Goal: Task Accomplishment & Management: Use online tool/utility

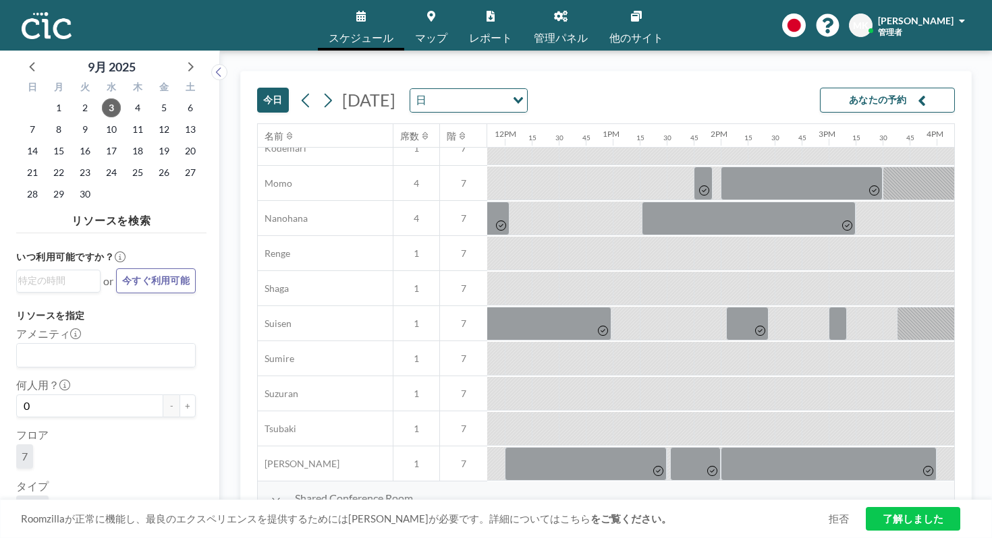
scroll to position [647, 1252]
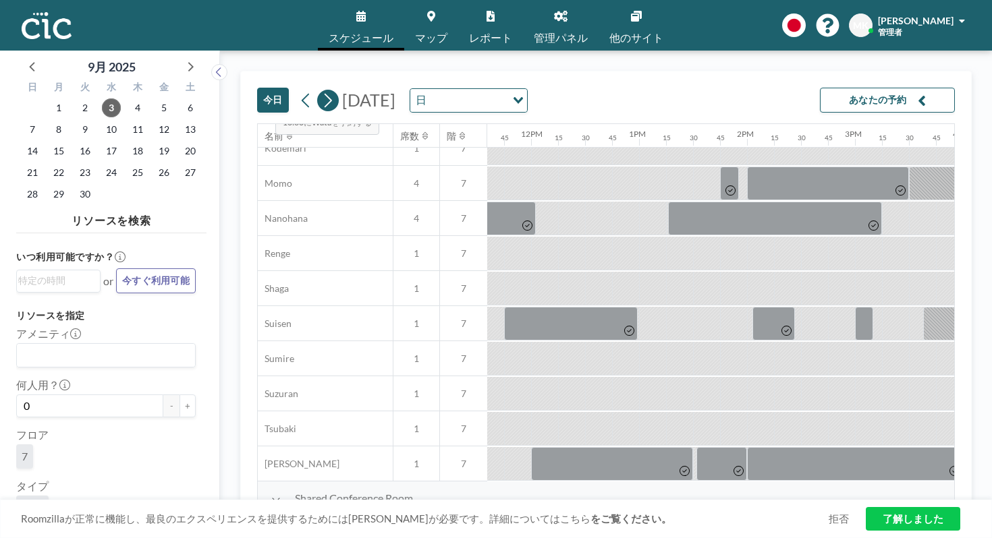
click at [325, 93] on icon at bounding box center [328, 100] width 7 height 14
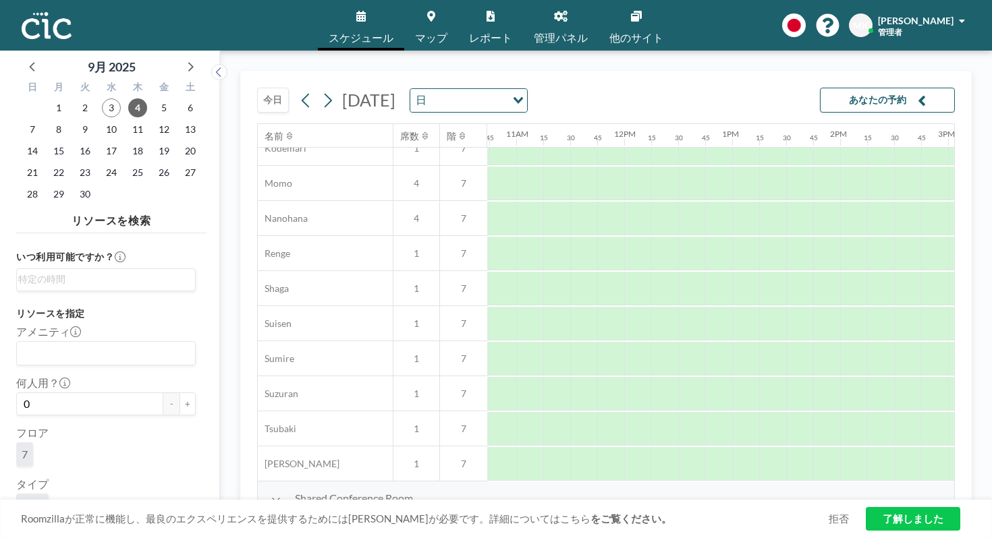
scroll to position [647, 1151]
click at [321, 90] on icon at bounding box center [327, 100] width 13 height 20
click at [49, 120] on span "8" at bounding box center [58, 129] width 19 height 19
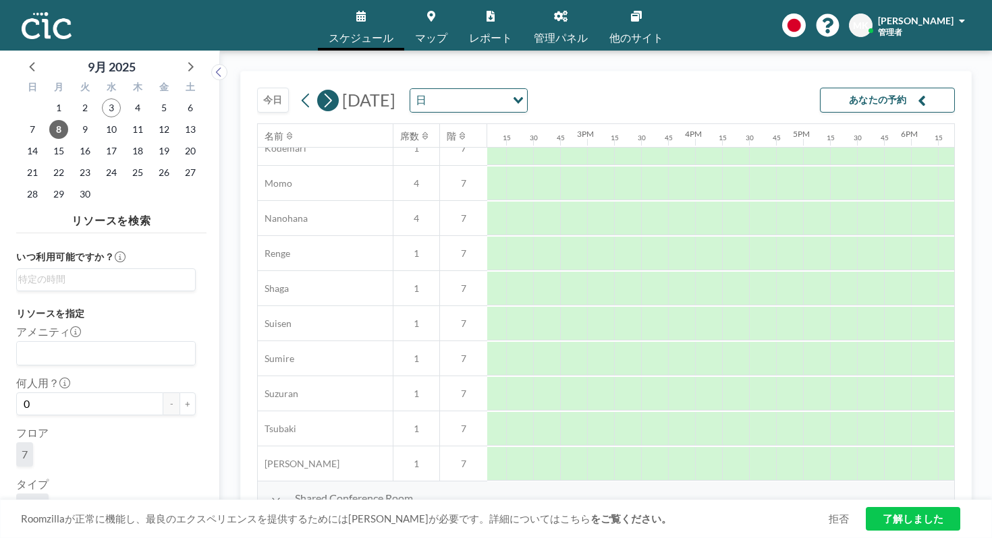
click at [321, 90] on icon at bounding box center [327, 100] width 13 height 20
click at [257, 88] on button "今日" at bounding box center [273, 100] width 32 height 25
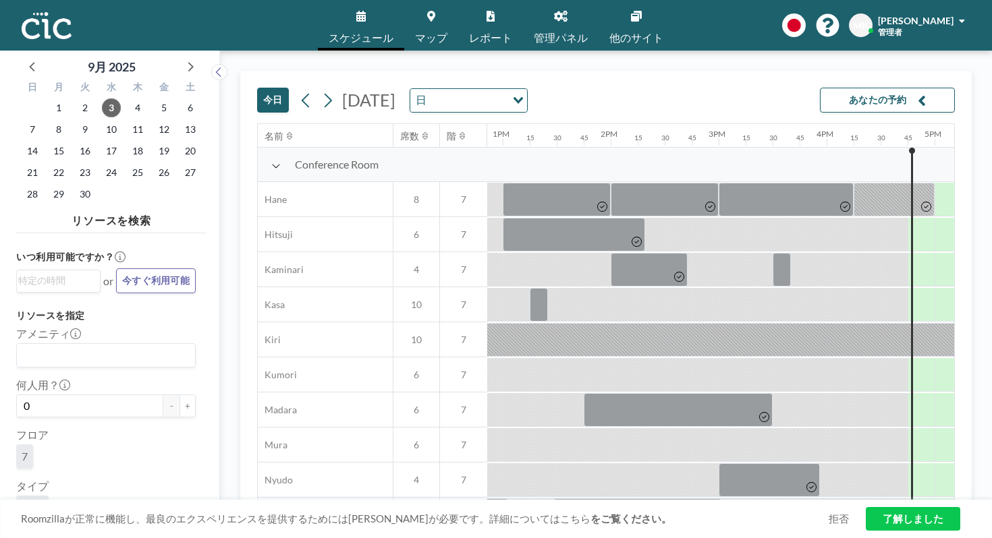
scroll to position [0, 1447]
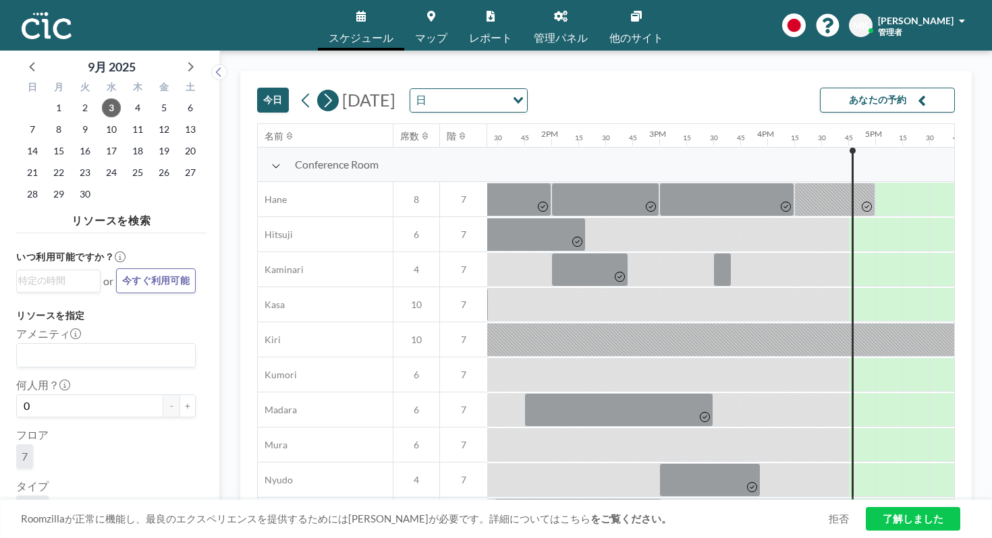
click at [325, 93] on icon at bounding box center [328, 100] width 7 height 14
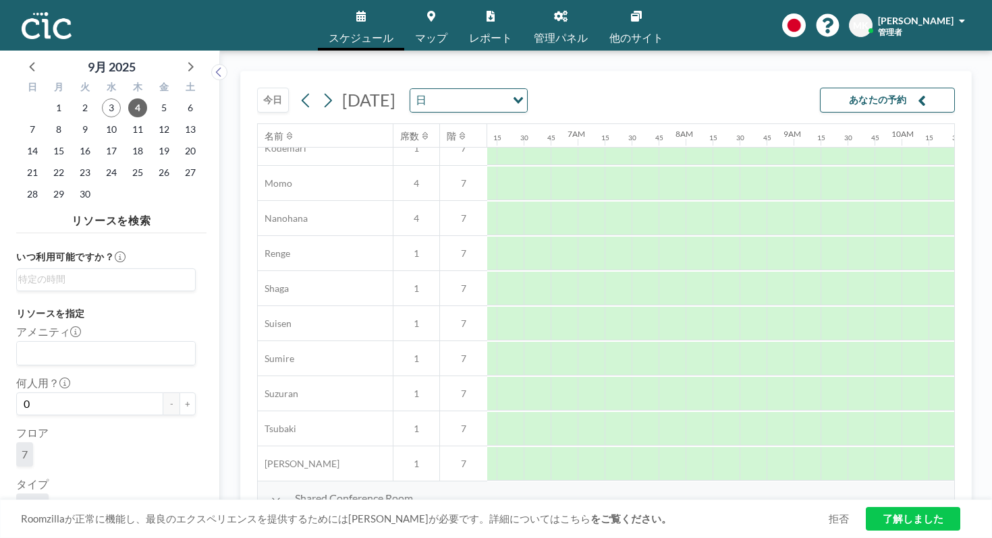
scroll to position [647, 654]
click at [76, 120] on span "9" at bounding box center [85, 129] width 19 height 19
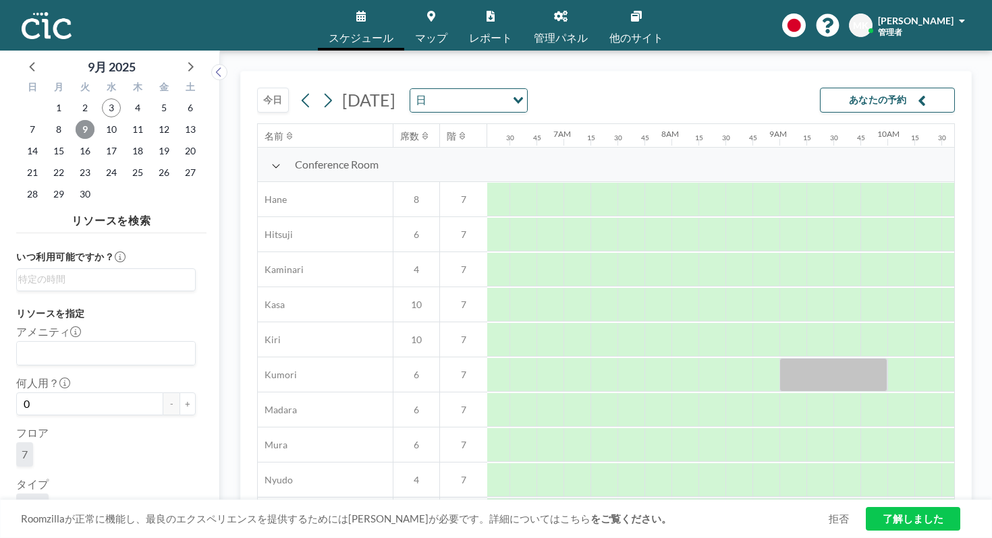
scroll to position [647, 679]
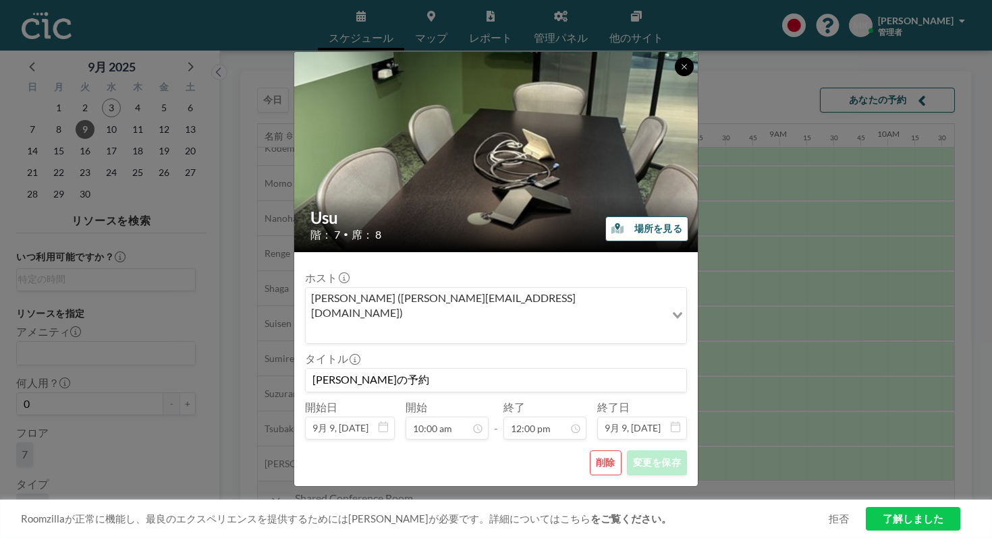
click at [680, 71] on icon at bounding box center [684, 67] width 8 height 8
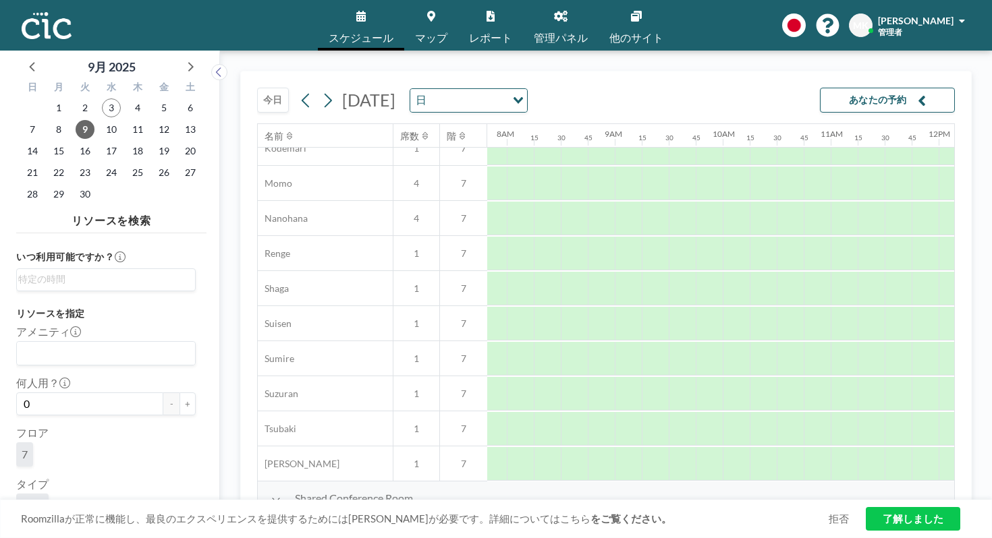
scroll to position [647, 842]
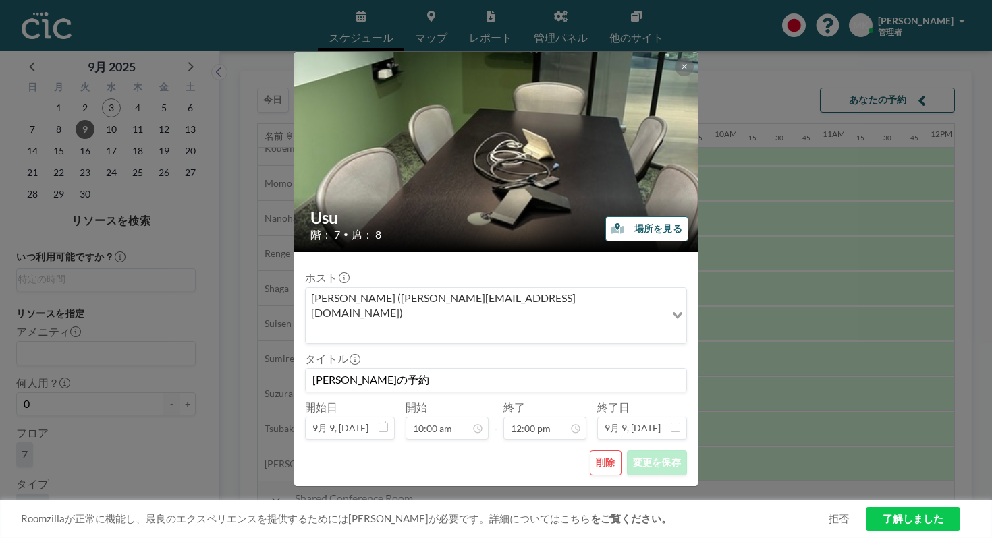
scroll to position [1034, 0]
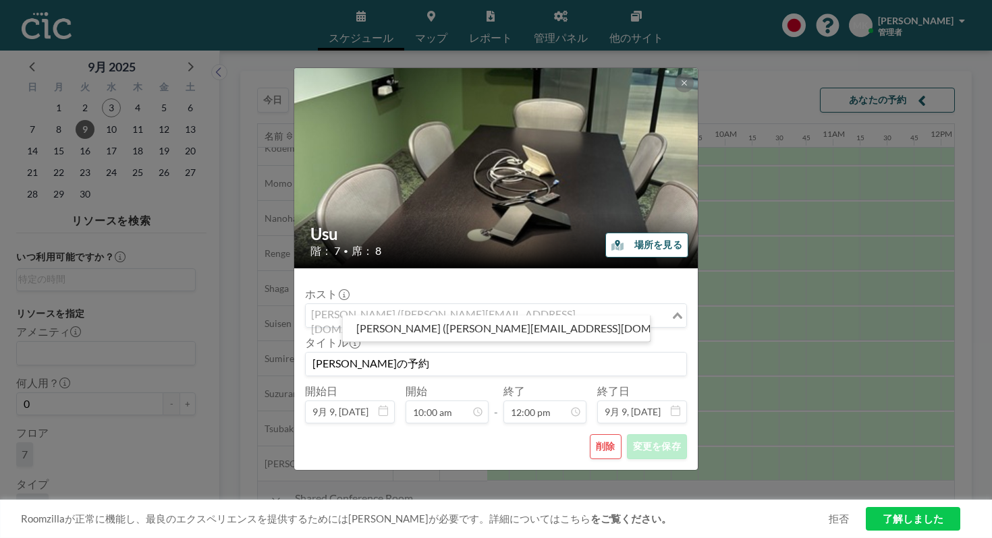
drag, startPoint x: 414, startPoint y: 308, endPoint x: 423, endPoint y: 308, distance: 9.5
click at [423, 308] on div "[PERSON_NAME] ([PERSON_NAME][EMAIL_ADDRESS][DOMAIN_NAME])" at bounding box center [488, 314] width 365 height 20
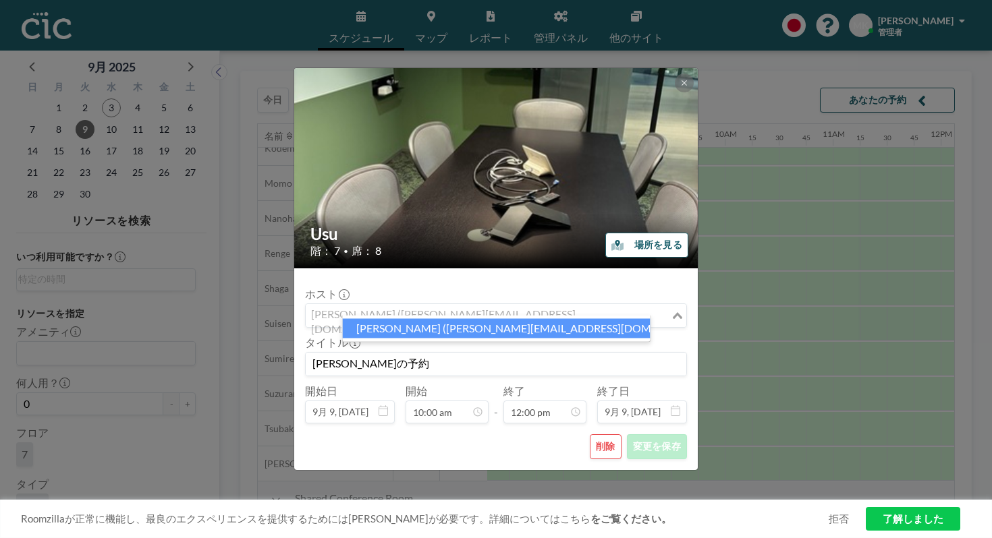
click at [429, 327] on li "[PERSON_NAME] ([PERSON_NAME][EMAIL_ADDRESS][DOMAIN_NAME])" at bounding box center [497, 329] width 308 height 20
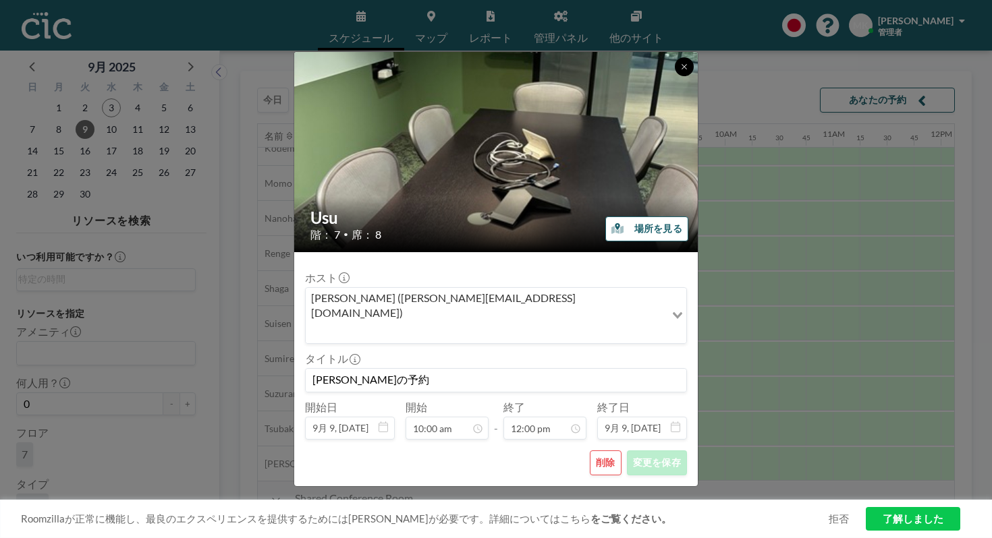
click at [680, 71] on icon at bounding box center [684, 67] width 8 height 8
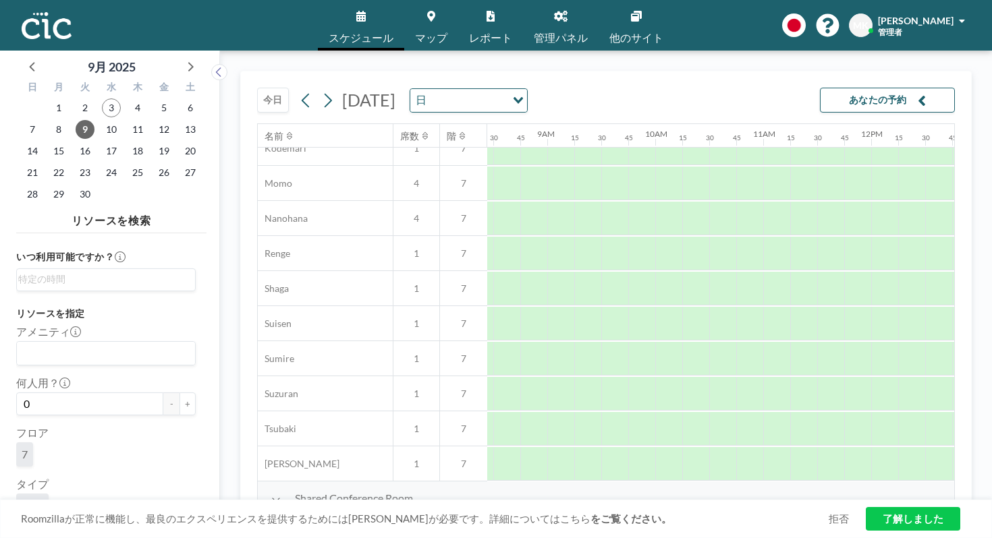
scroll to position [647, 866]
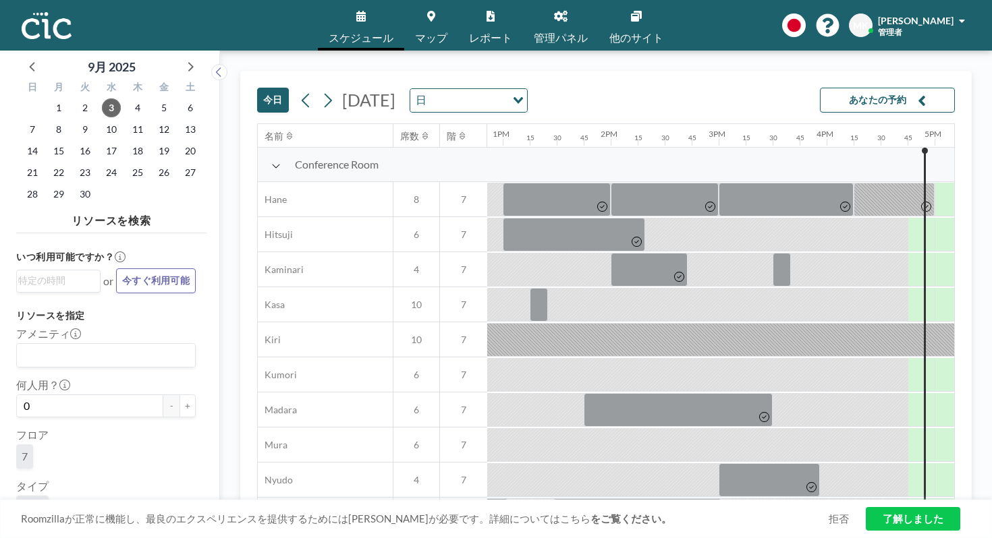
scroll to position [0, 1447]
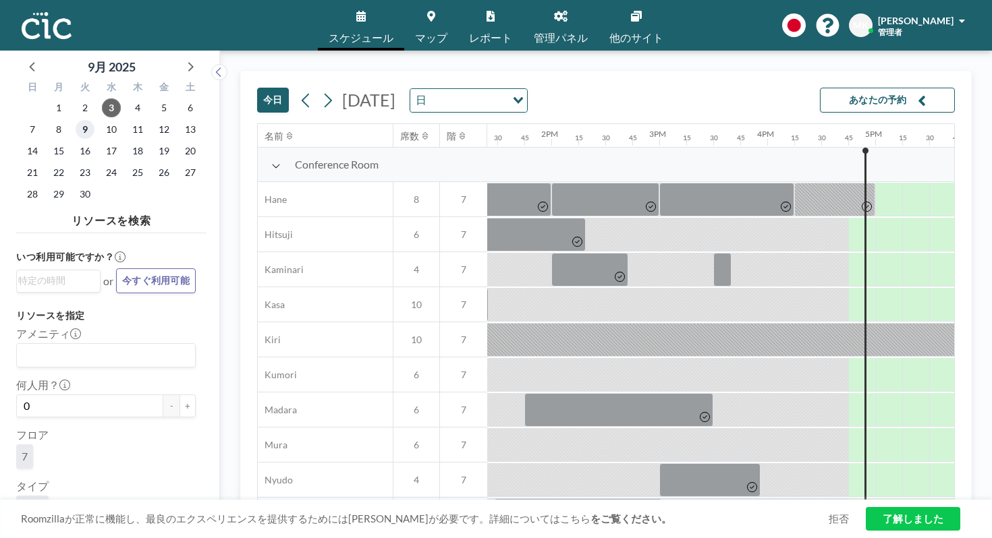
click at [76, 120] on span "9" at bounding box center [85, 129] width 19 height 19
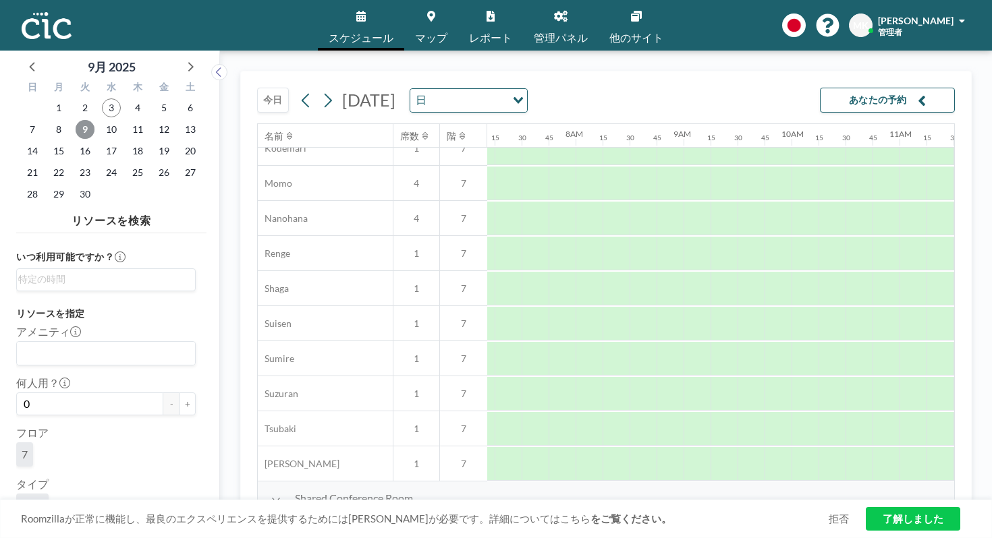
scroll to position [647, 864]
click at [321, 90] on icon at bounding box center [327, 100] width 13 height 20
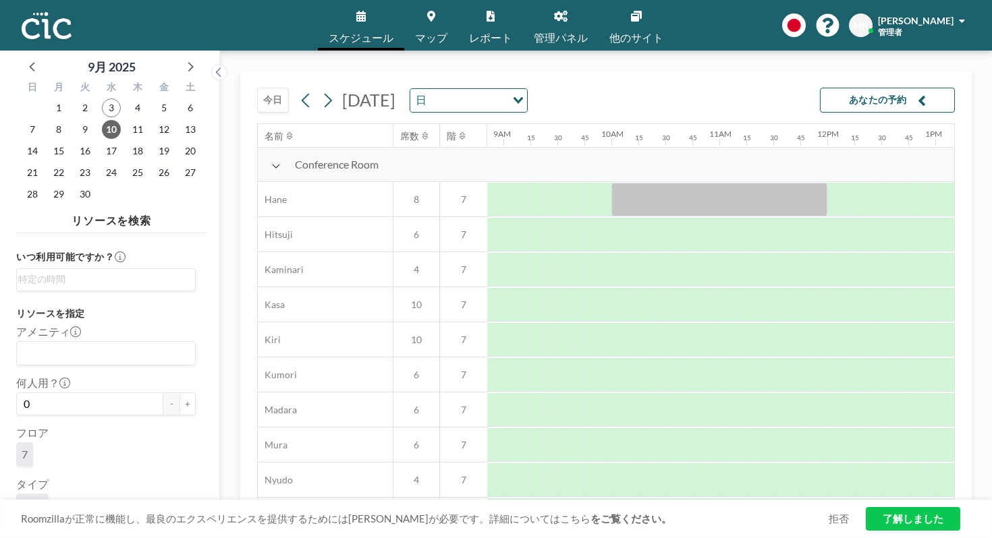
scroll to position [647, 955]
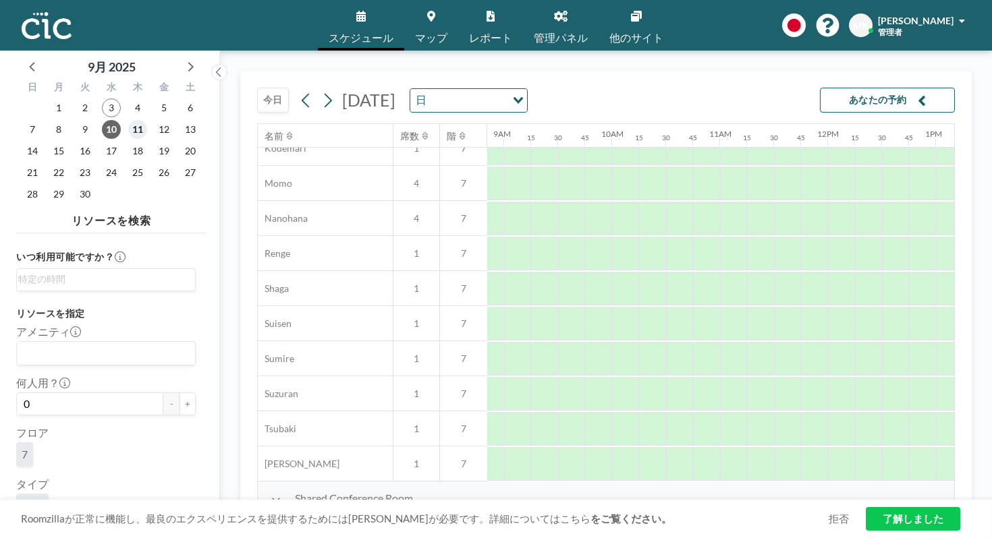
click at [128, 120] on span "11" at bounding box center [137, 129] width 19 height 19
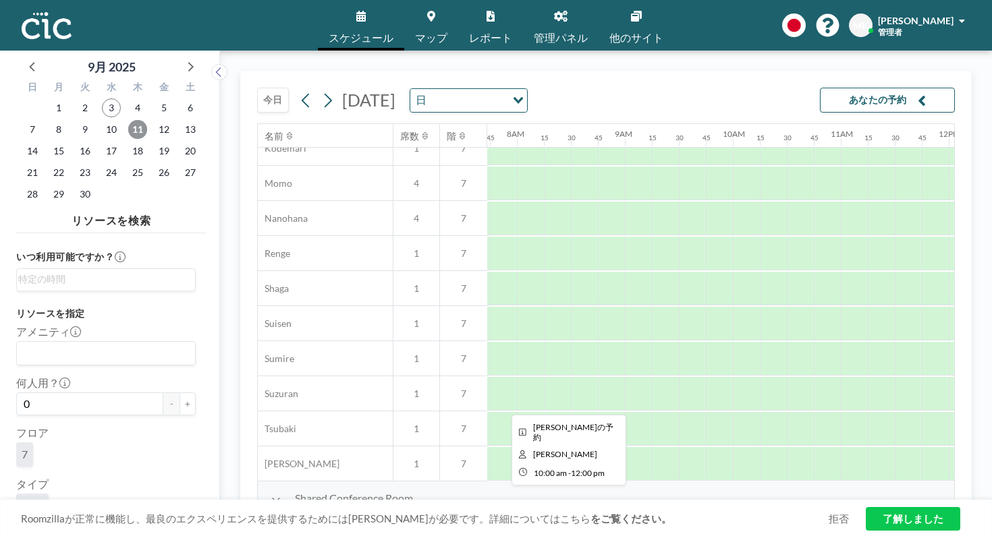
scroll to position [647, 803]
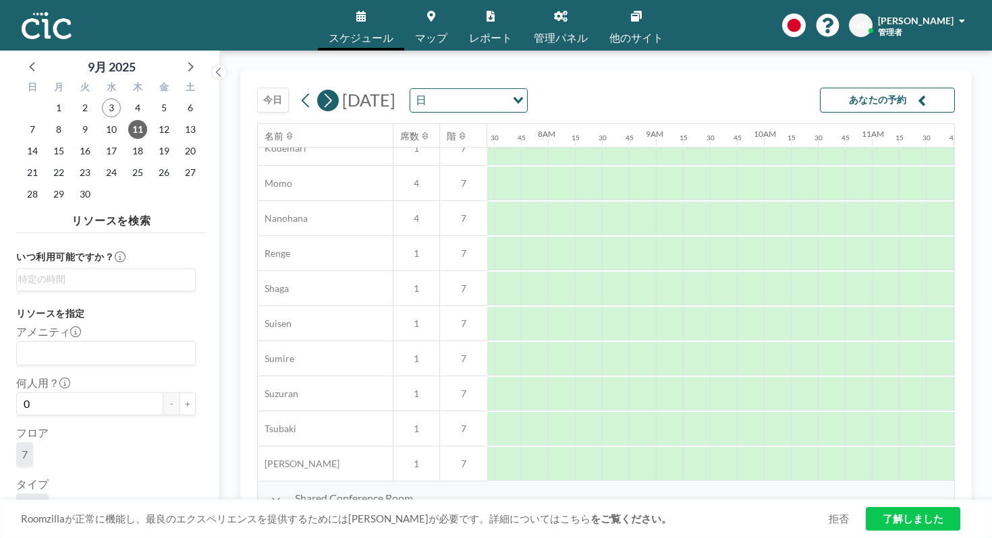
click at [325, 93] on icon at bounding box center [328, 100] width 7 height 14
click at [257, 88] on button "今日" at bounding box center [273, 100] width 32 height 25
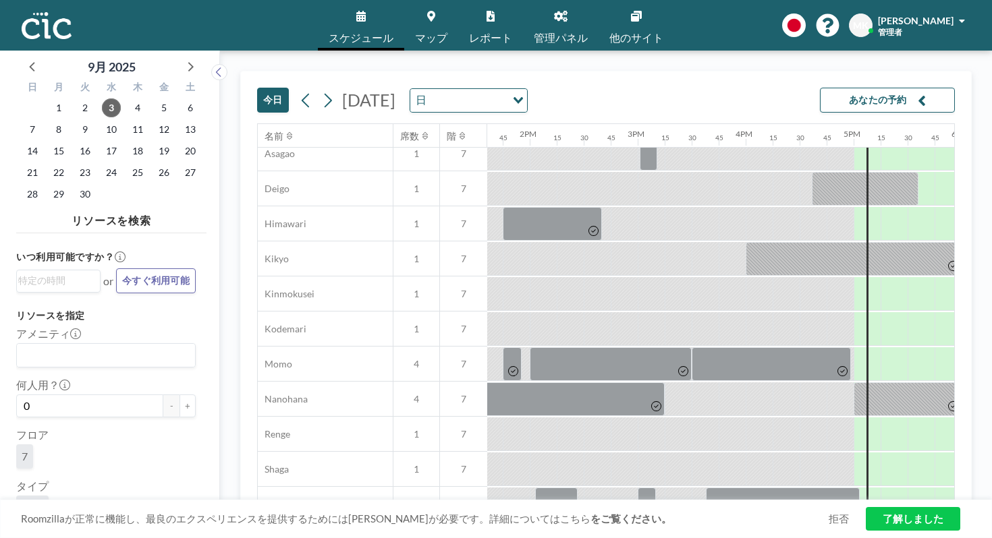
scroll to position [647, 1469]
